Goal: Entertainment & Leisure: Consume media (video, audio)

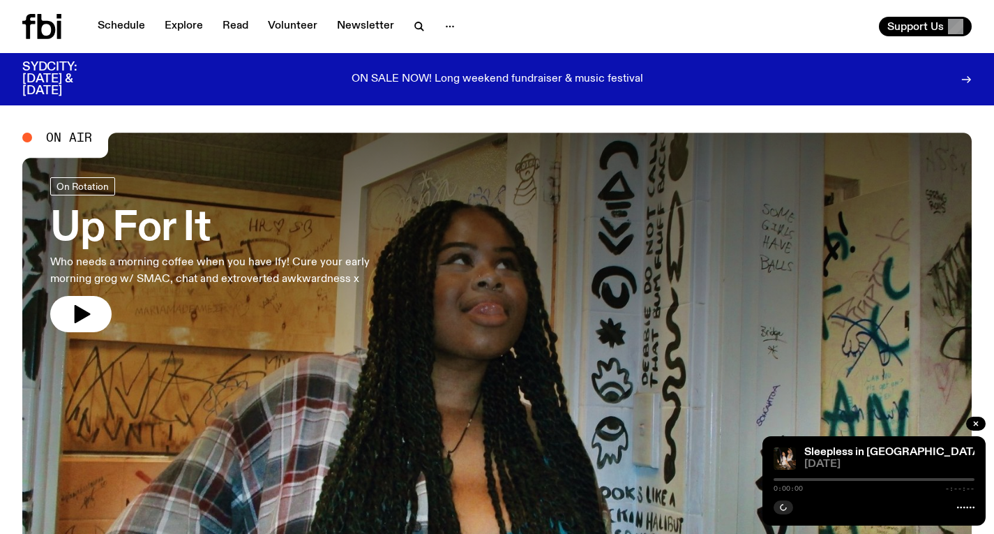
click at [202, 246] on h3 "Up For It" at bounding box center [228, 228] width 357 height 39
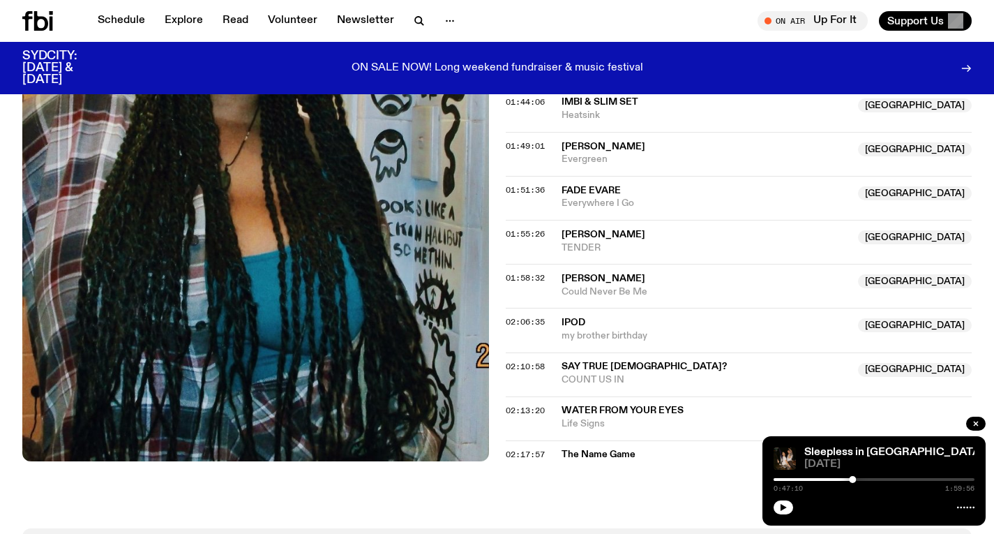
scroll to position [1083, 0]
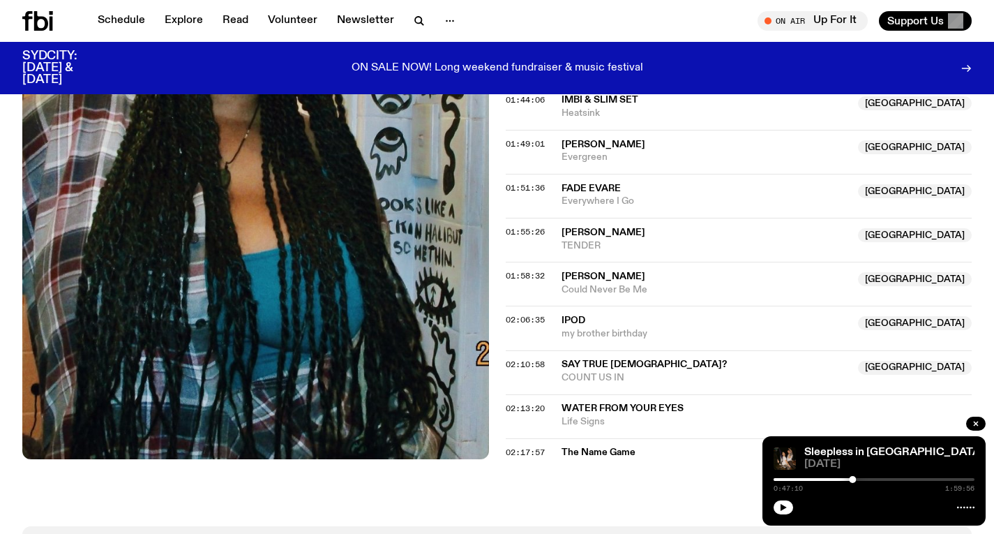
click at [36, 23] on icon at bounding box center [41, 21] width 14 height 20
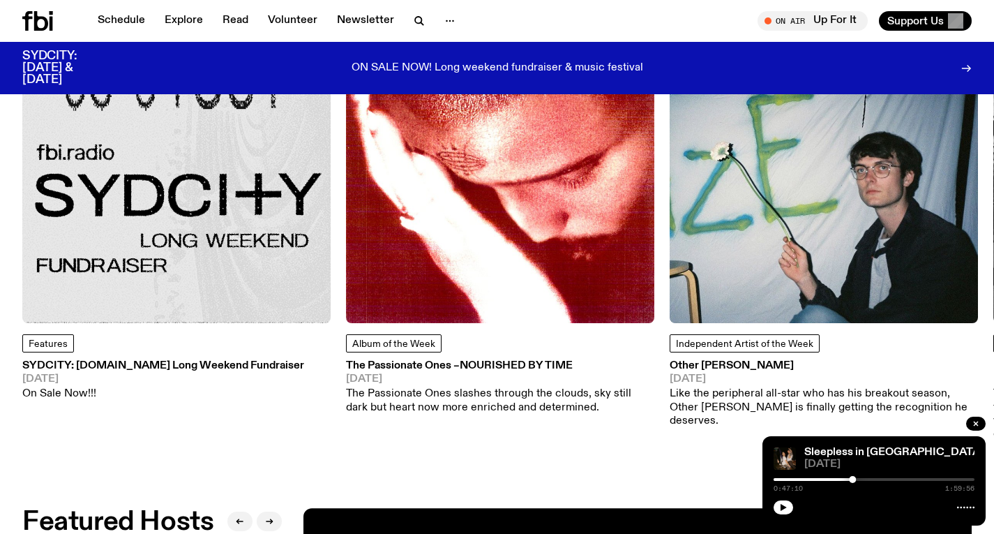
scroll to position [1877, 0]
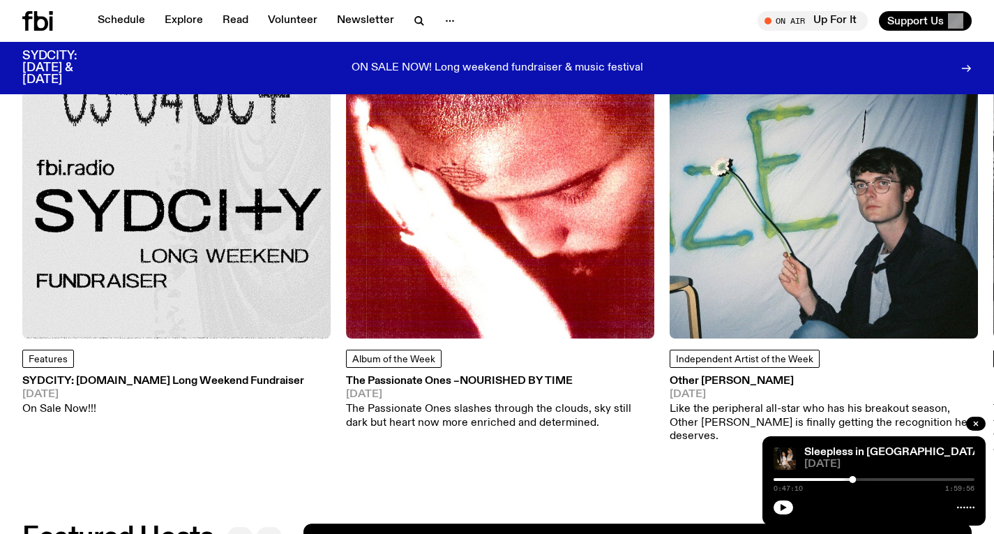
click at [224, 164] on img at bounding box center [176, 184] width 308 height 308
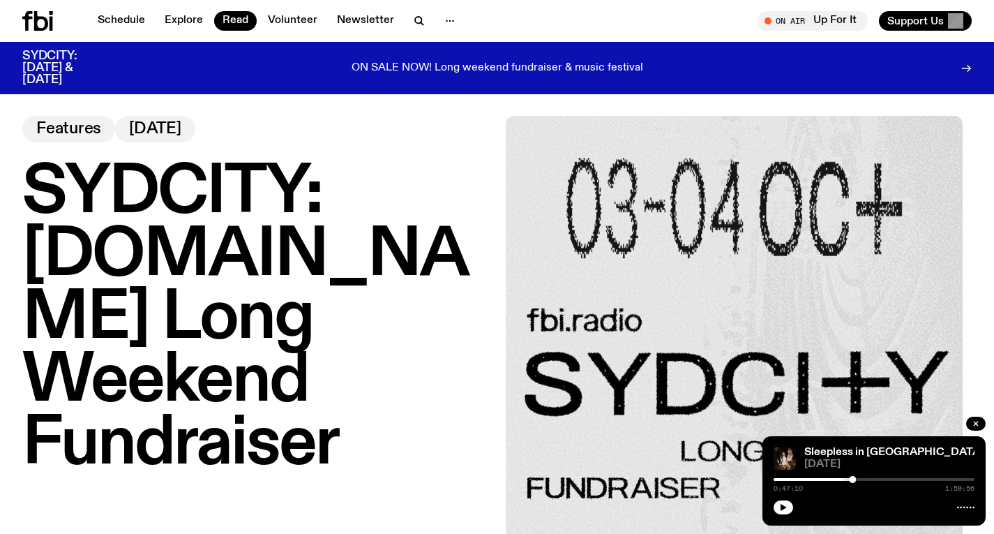
scroll to position [3, 0]
